Goal: Entertainment & Leisure: Consume media (video, audio)

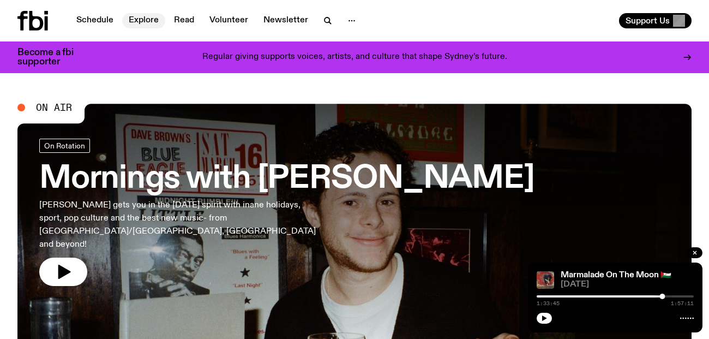
click at [132, 25] on link "Explore" at bounding box center [143, 20] width 43 height 15
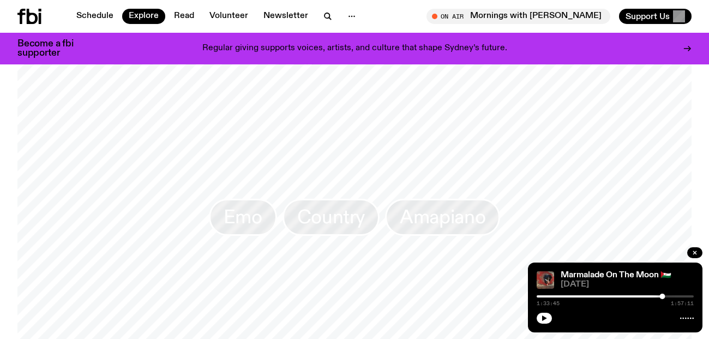
scroll to position [1724, 0]
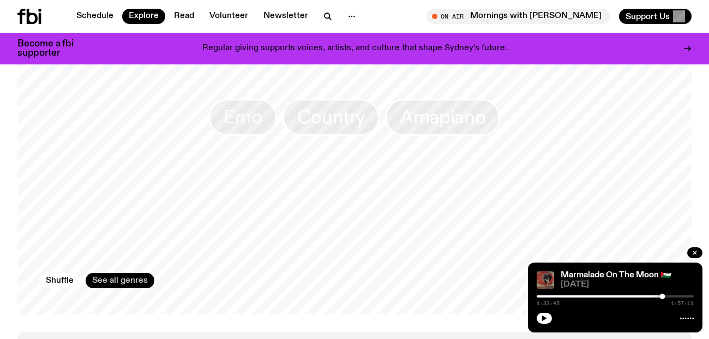
click at [107, 273] on link "See all genres" at bounding box center [120, 280] width 69 height 15
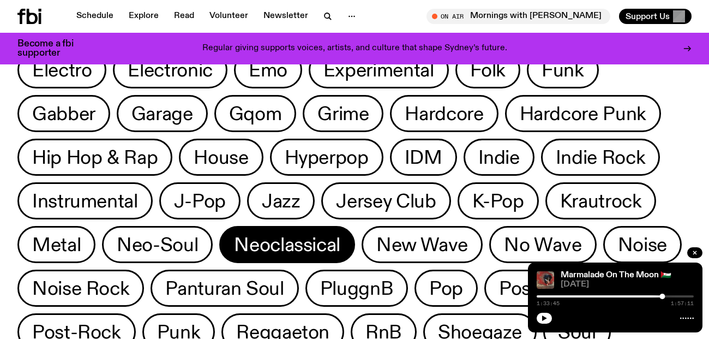
scroll to position [369, 0]
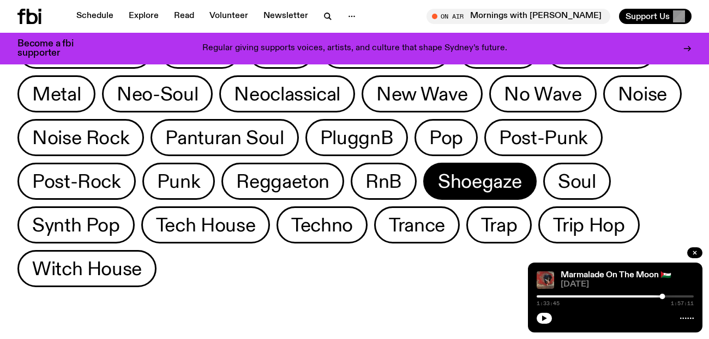
click at [466, 187] on span "Shoegaze" at bounding box center [480, 181] width 84 height 21
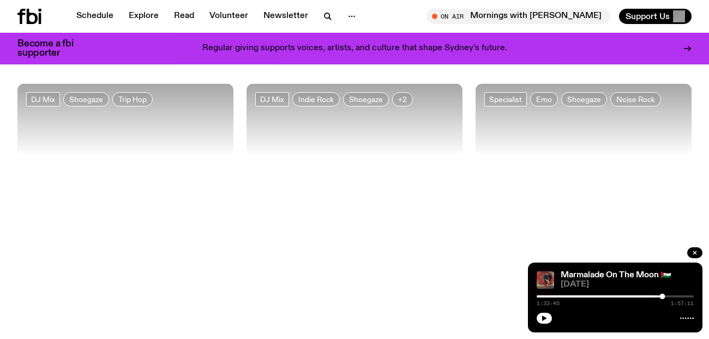
scroll to position [520, 0]
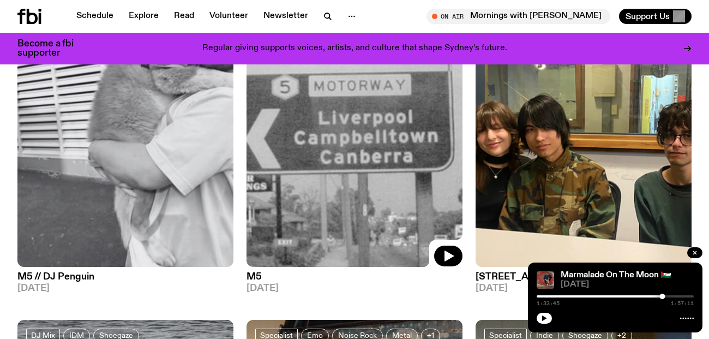
click at [373, 164] on img at bounding box center [355, 123] width 216 height 288
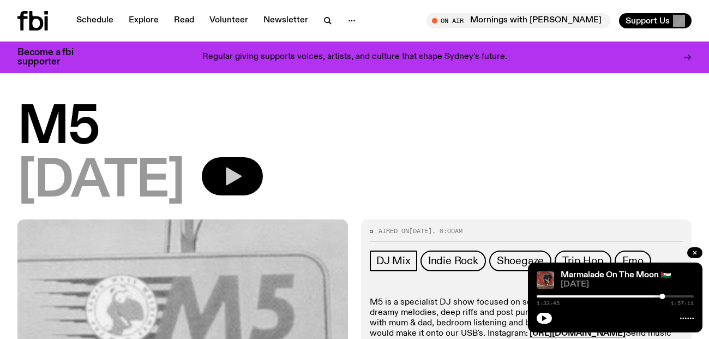
click at [255, 176] on button "button" at bounding box center [232, 176] width 61 height 38
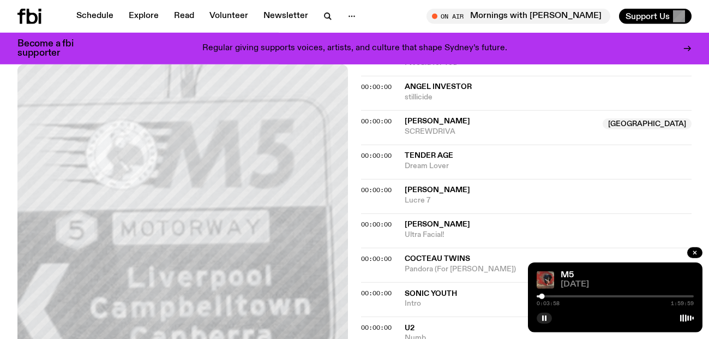
scroll to position [527, 0]
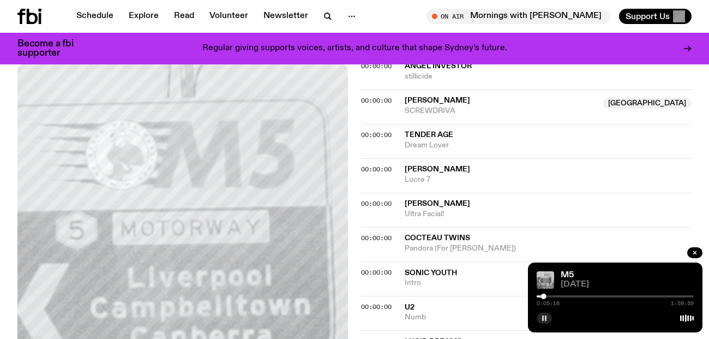
click at [547, 319] on icon "button" at bounding box center [544, 318] width 7 height 7
